Goal: Task Accomplishment & Management: Use online tool/utility

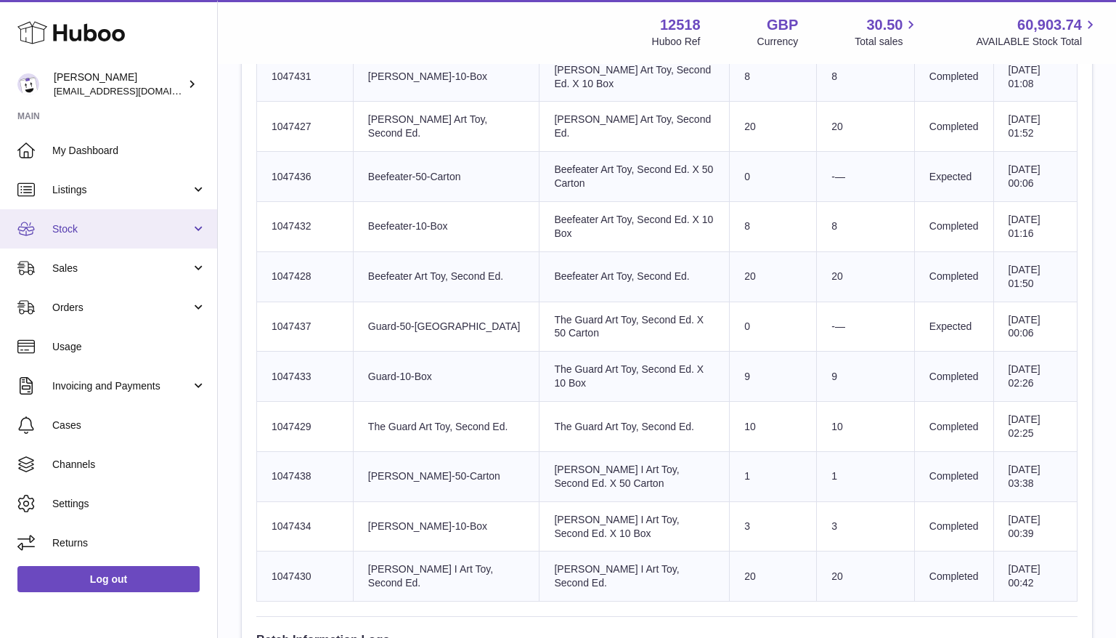
click at [70, 233] on span "Stock" at bounding box center [121, 229] width 139 height 14
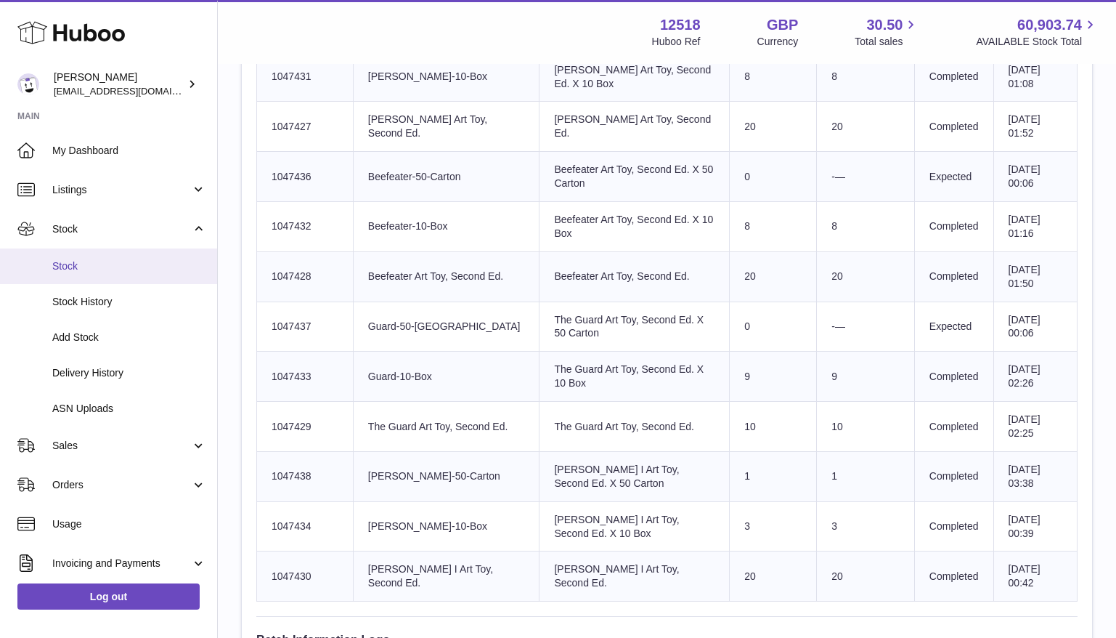
click at [74, 263] on span "Stock" at bounding box center [129, 266] width 154 height 14
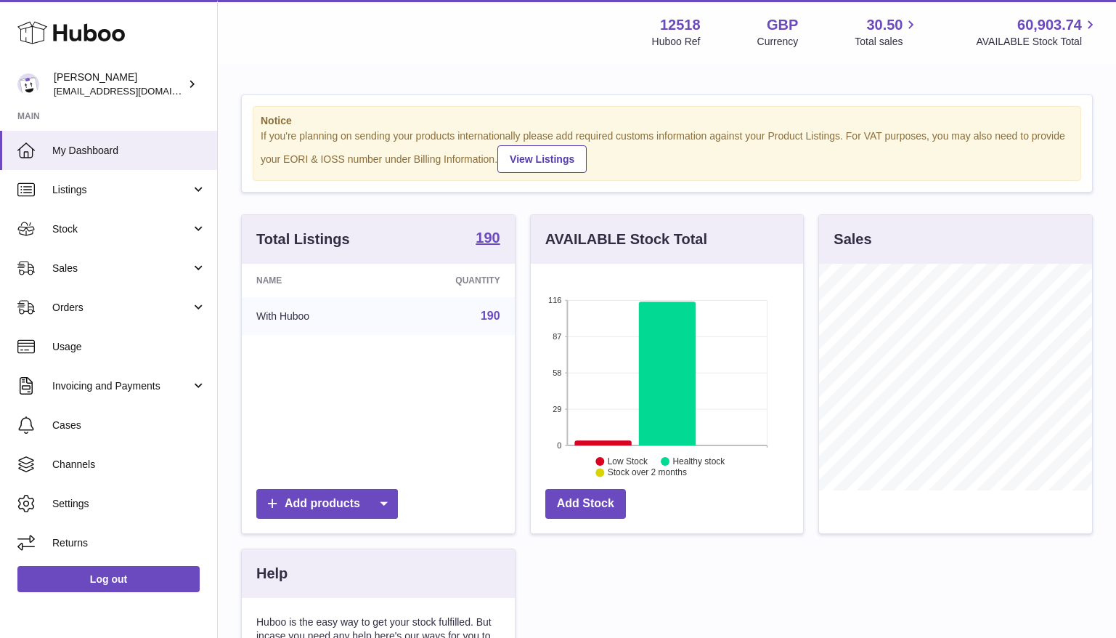
scroll to position [227, 273]
click at [108, 228] on span "Stock" at bounding box center [121, 229] width 139 height 14
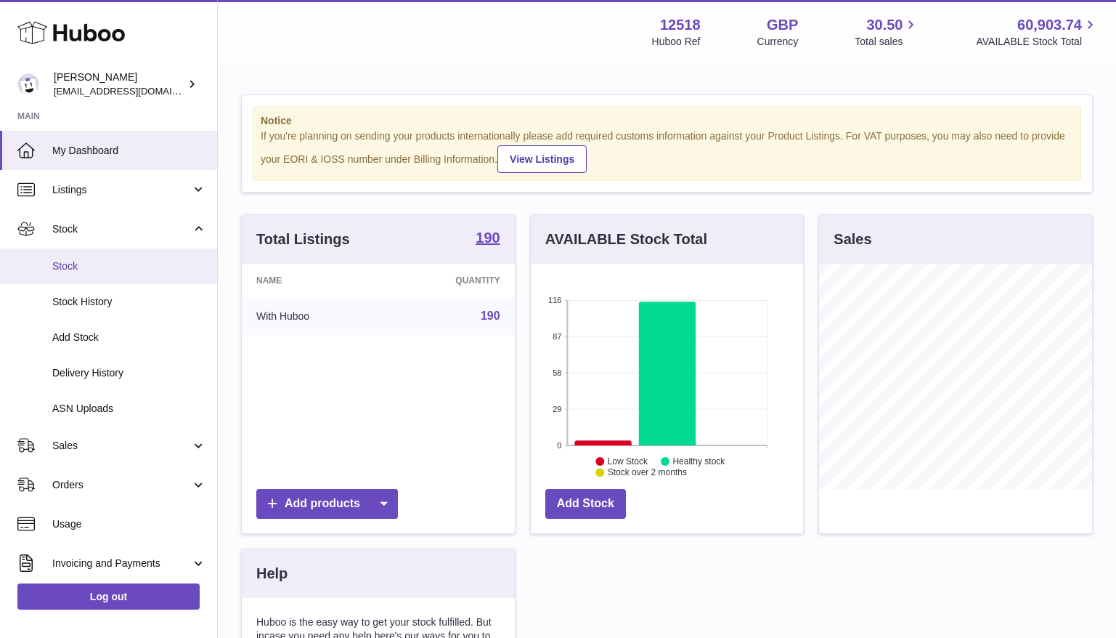
click at [78, 267] on span "Stock" at bounding box center [129, 266] width 154 height 14
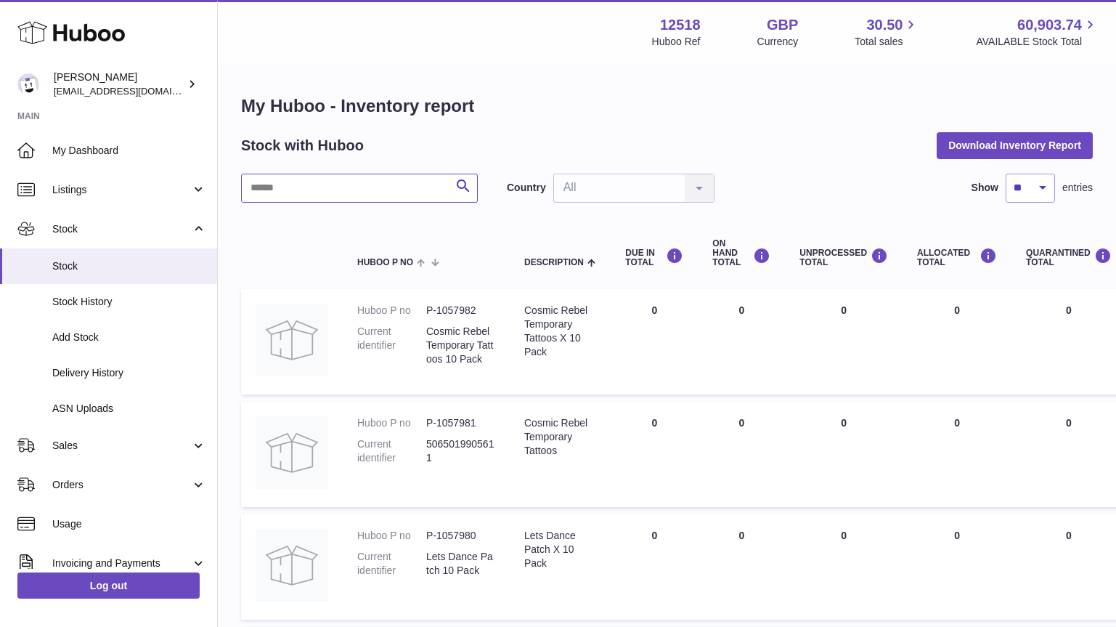
click at [360, 192] on input "text" at bounding box center [359, 188] width 237 height 29
type input "**"
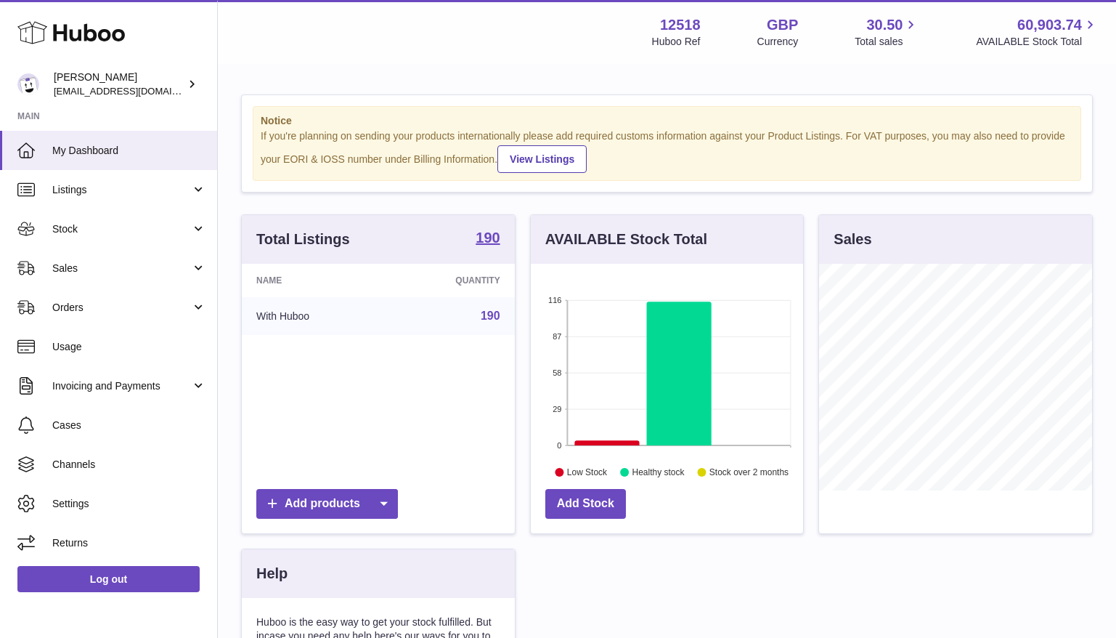
scroll to position [227, 273]
